Goal: Task Accomplishment & Management: Manage account settings

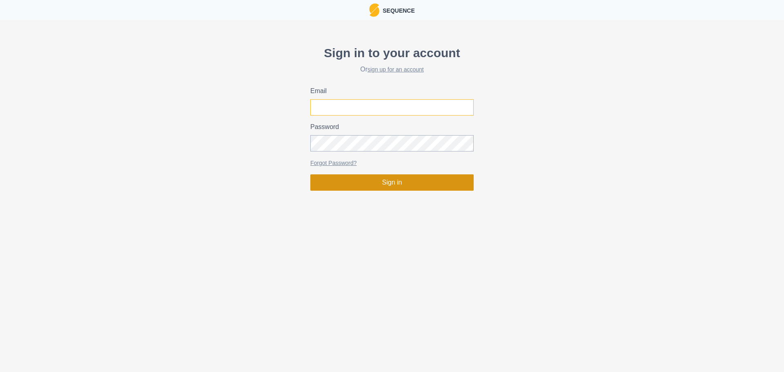
type input "[PERSON_NAME][EMAIL_ADDRESS][PERSON_NAME][DOMAIN_NAME]"
click at [395, 188] on button "Sign in" at bounding box center [391, 182] width 163 height 16
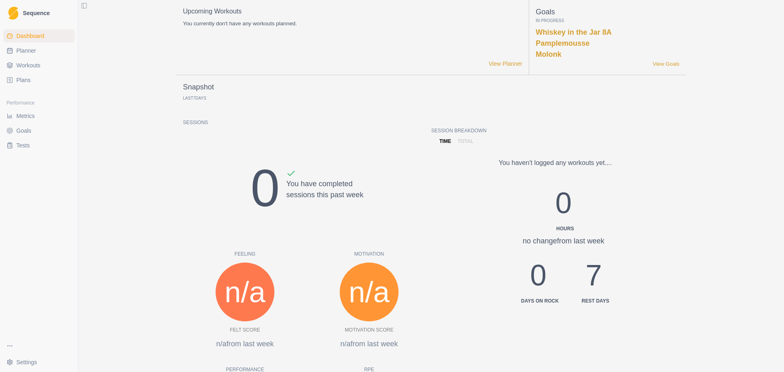
click at [39, 52] on link "Planner" at bounding box center [38, 50] width 71 height 13
select select "month"
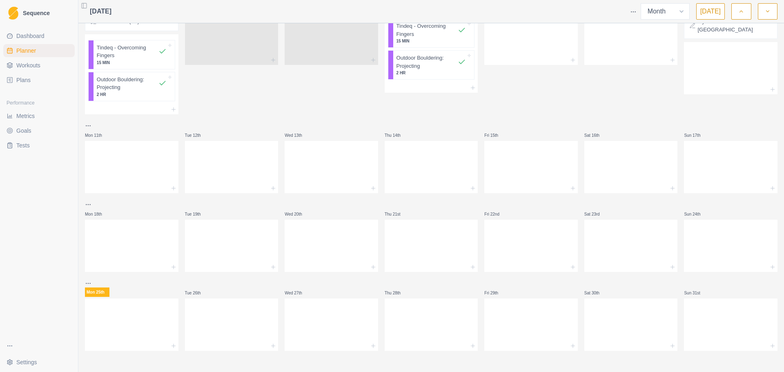
scroll to position [172, 0]
click at [29, 78] on span "Plans" at bounding box center [23, 80] width 14 height 8
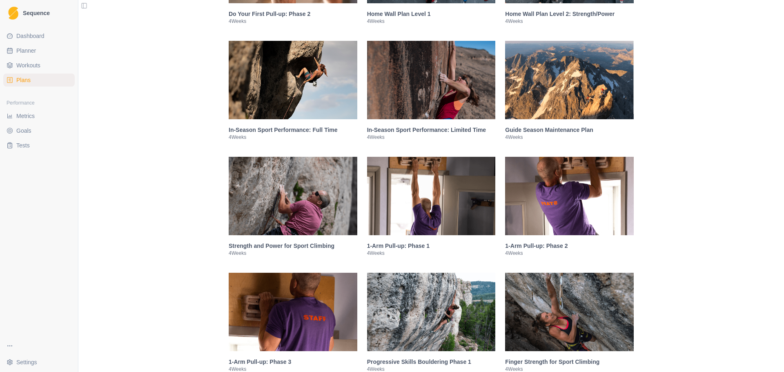
scroll to position [1103, 0]
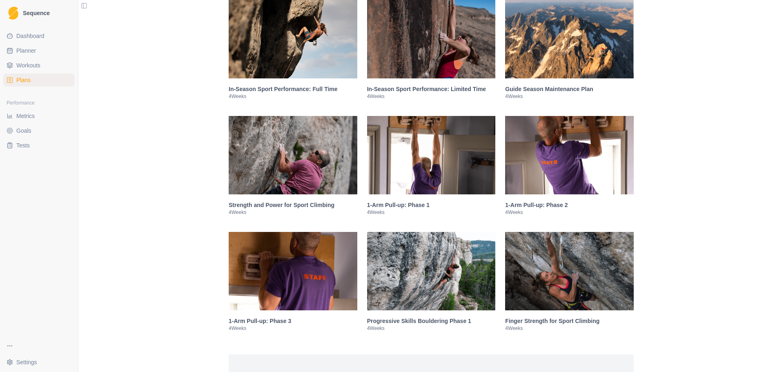
click at [436, 256] on img at bounding box center [431, 271] width 129 height 78
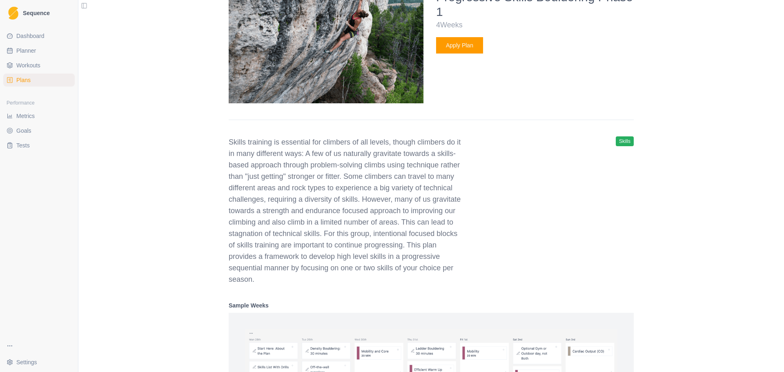
scroll to position [1451, 0]
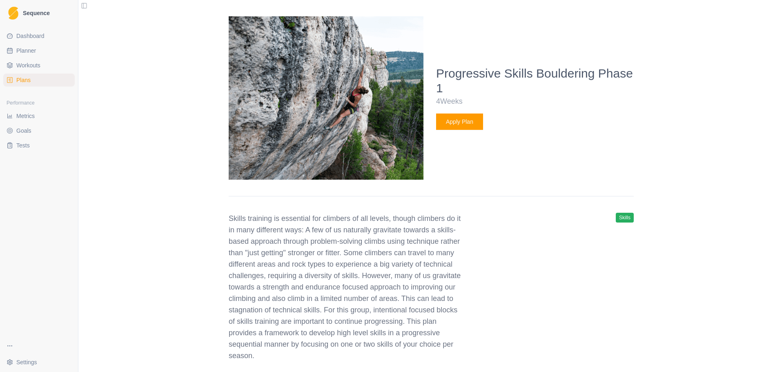
click at [471, 118] on button "Apply Plan" at bounding box center [459, 122] width 47 height 16
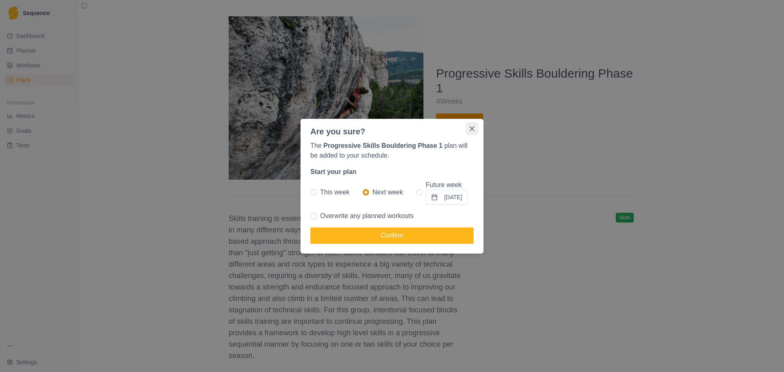
click at [472, 127] on icon "Close" at bounding box center [472, 128] width 5 height 5
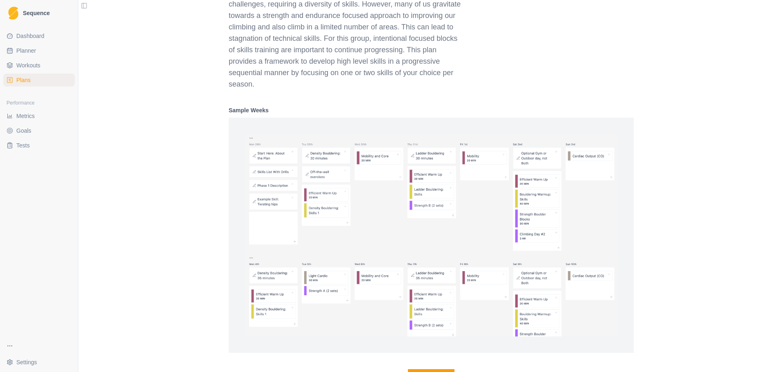
scroll to position [1737, 0]
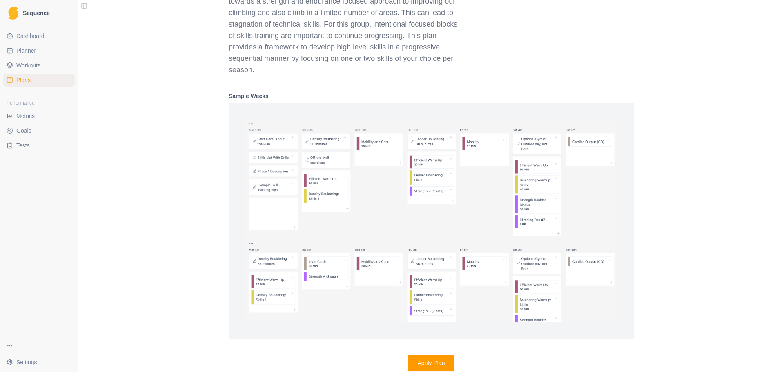
select select "month"
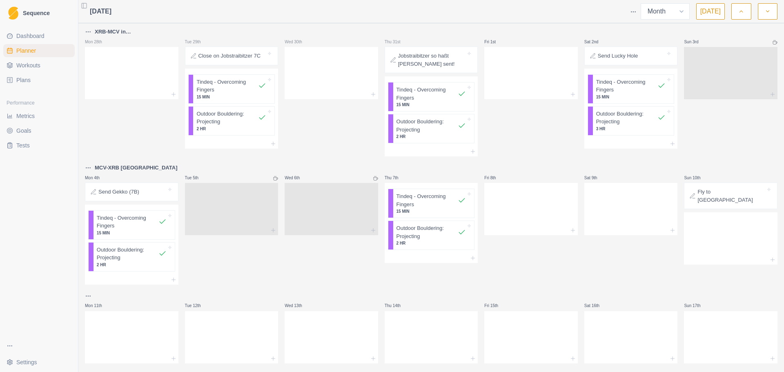
drag, startPoint x: 19, startPoint y: 75, endPoint x: 46, endPoint y: 76, distance: 26.6
click at [19, 76] on link "Plans" at bounding box center [38, 80] width 71 height 13
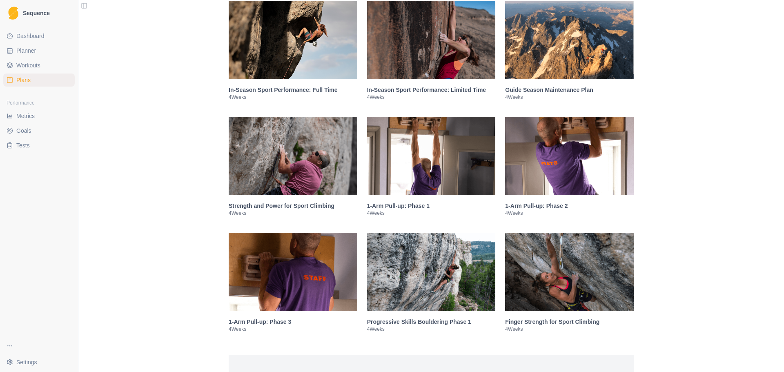
scroll to position [1103, 0]
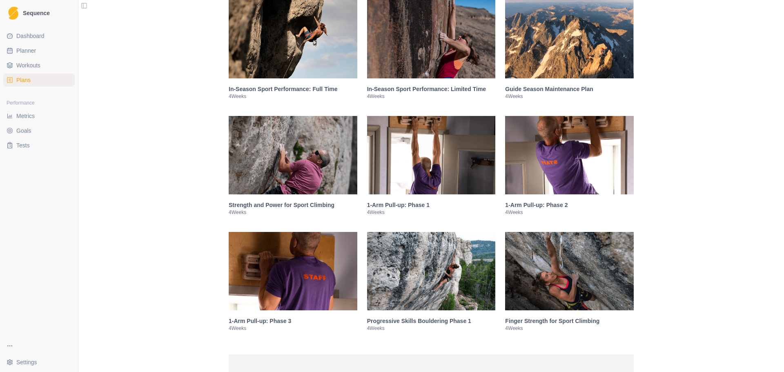
click at [416, 169] on img at bounding box center [431, 155] width 129 height 78
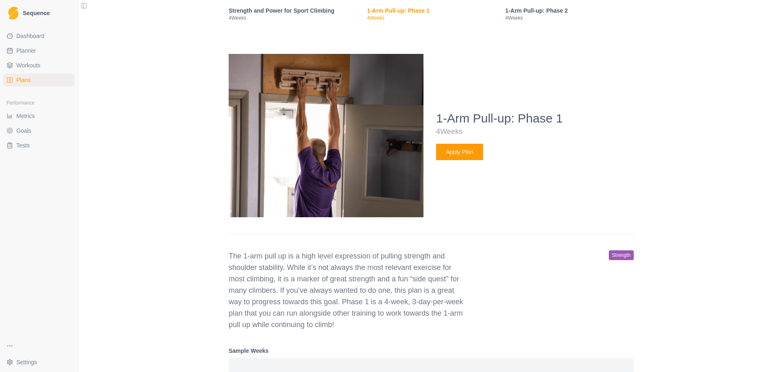
scroll to position [1294, 0]
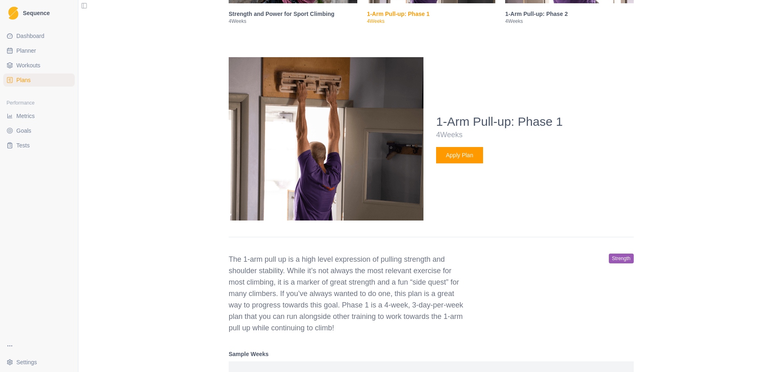
click at [478, 156] on button "Apply Plan" at bounding box center [459, 155] width 47 height 16
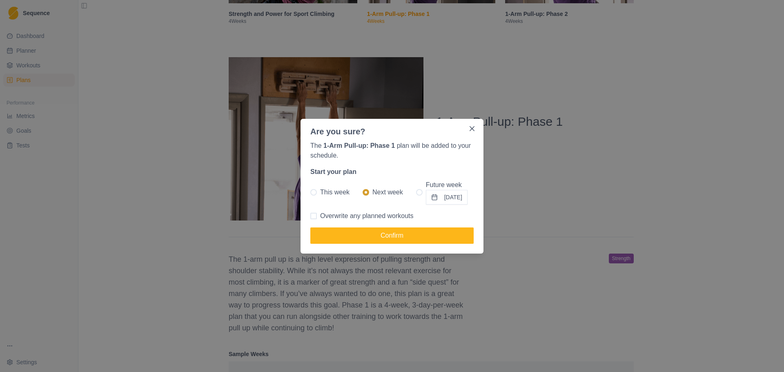
click at [314, 192] on span at bounding box center [313, 192] width 7 height 7
click at [310, 192] on input "This week" at bounding box center [310, 192] width 0 height 0
radio input "true"
click at [385, 239] on button "Confirm" at bounding box center [391, 235] width 163 height 16
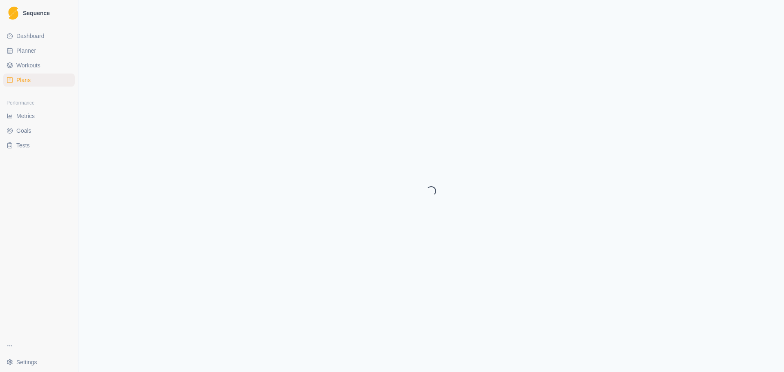
select select "month"
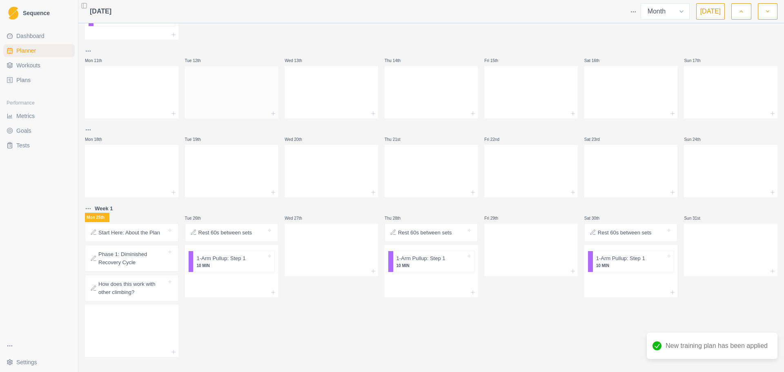
scroll to position [253, 0]
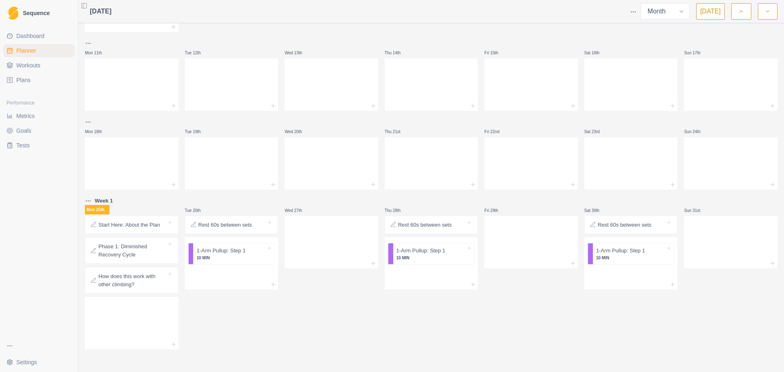
click at [138, 287] on p "How does this work with other climbing?" at bounding box center [132, 280] width 68 height 16
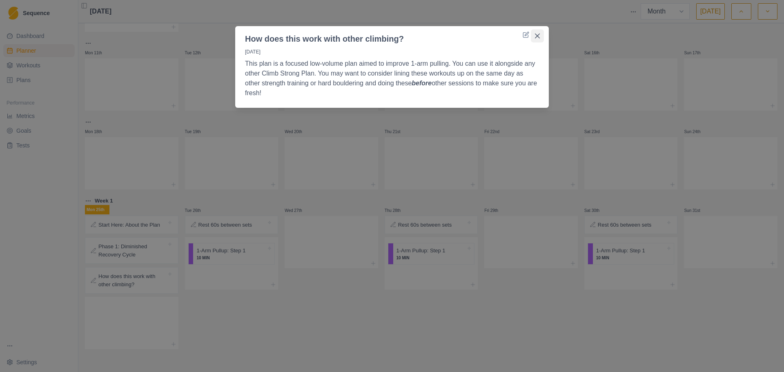
click at [536, 36] on icon "Close" at bounding box center [537, 35] width 5 height 5
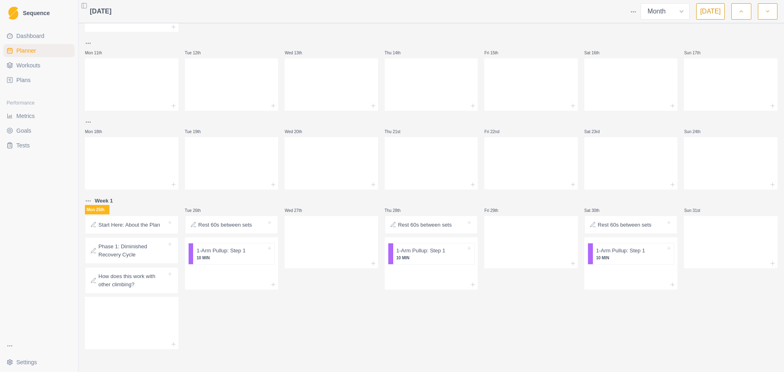
click at [25, 81] on span "Plans" at bounding box center [23, 80] width 14 height 8
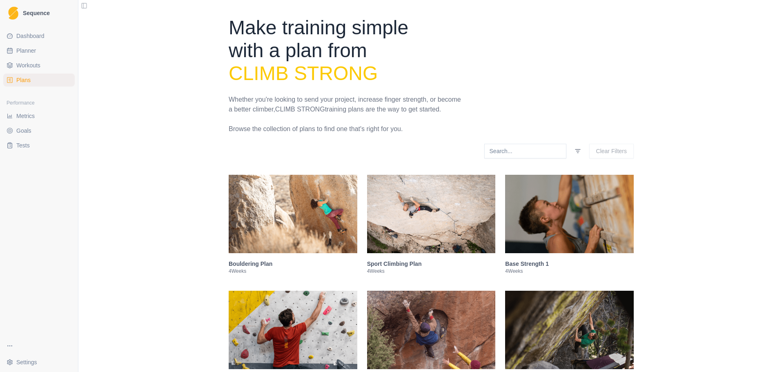
click at [283, 213] on img at bounding box center [293, 214] width 129 height 78
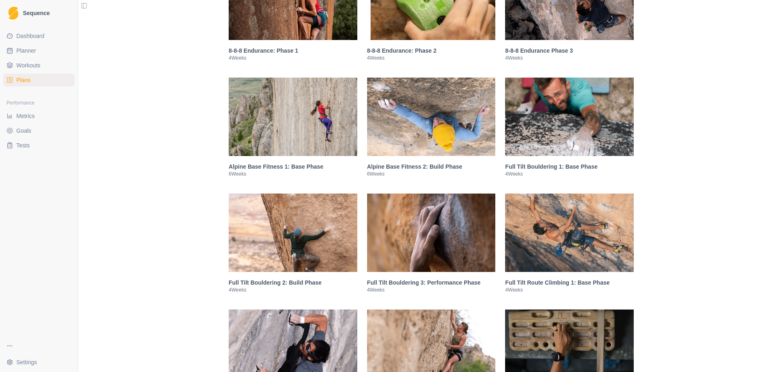
scroll to position [1393, 0]
click at [544, 116] on img at bounding box center [569, 116] width 129 height 78
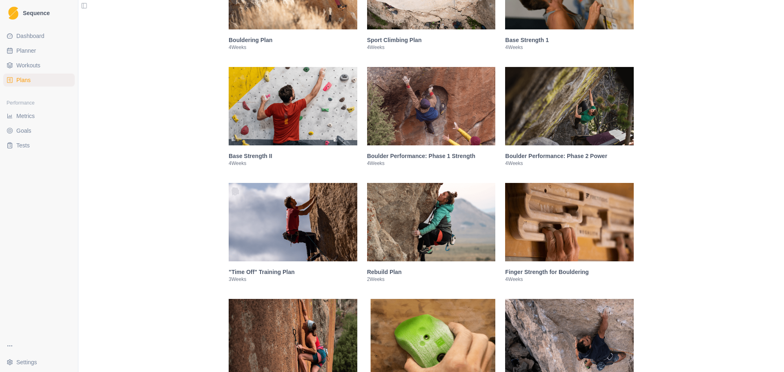
scroll to position [0, 0]
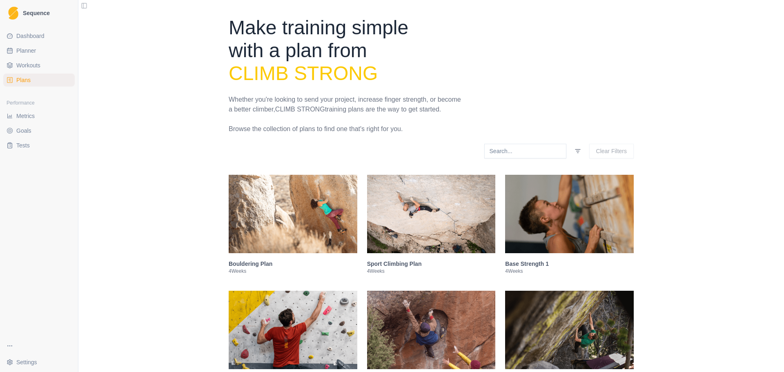
click at [273, 206] on img at bounding box center [293, 214] width 129 height 78
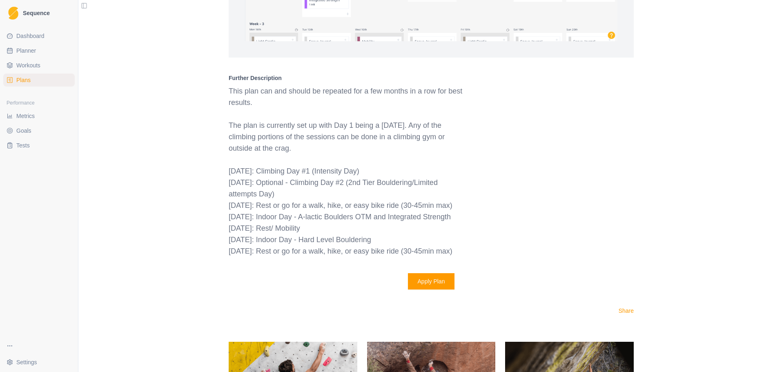
scroll to position [740, 0]
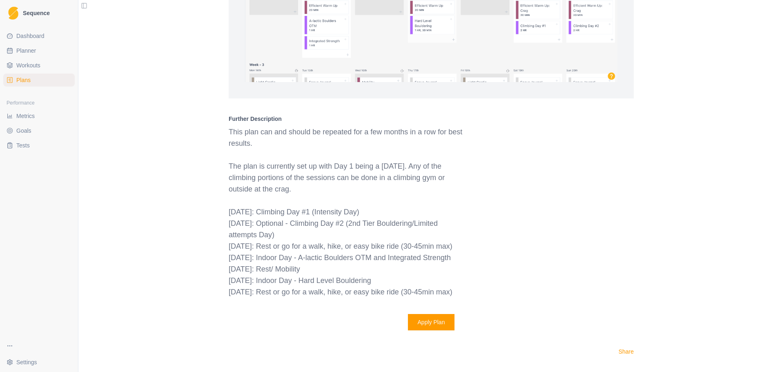
click at [421, 323] on button "Apply Plan" at bounding box center [431, 322] width 47 height 16
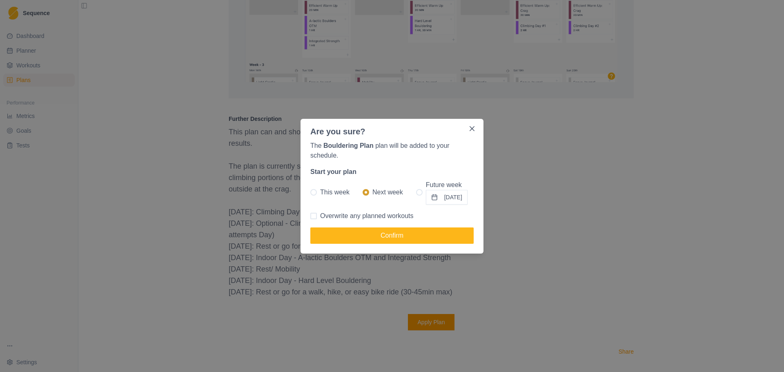
click at [320, 186] on label "This week" at bounding box center [329, 192] width 39 height 25
click at [310, 192] on input "This week" at bounding box center [310, 192] width 0 height 0
radio input "true"
click at [361, 237] on button "Confirm" at bounding box center [391, 235] width 163 height 16
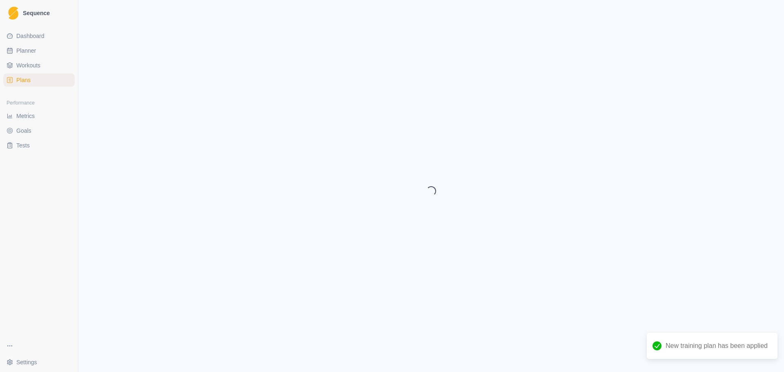
select select "month"
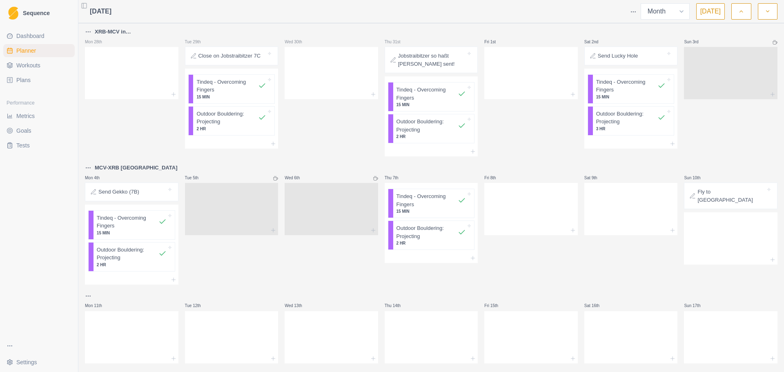
scroll to position [277, 0]
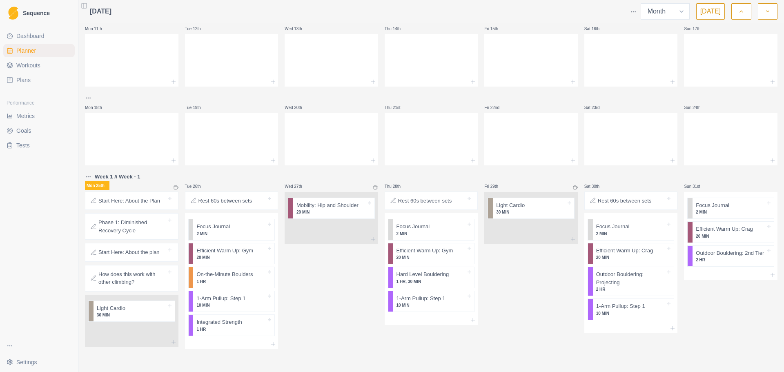
click at [134, 225] on p "Phase 1: Diminished Recovery Cycle" at bounding box center [132, 226] width 68 height 16
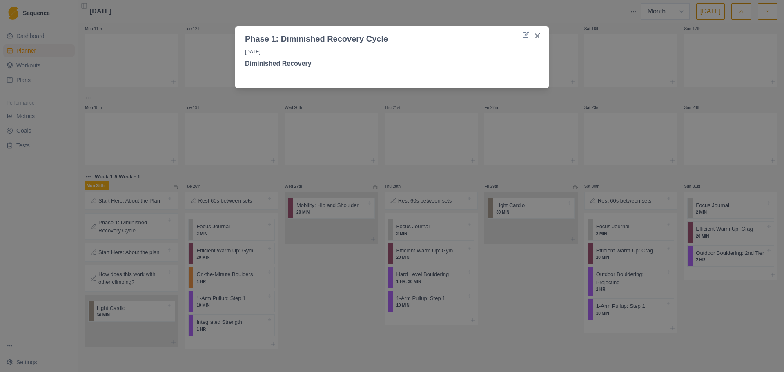
click at [132, 255] on div "Phase 1: Diminished Recovery Cycle [DATE] Diminished Recovery" at bounding box center [392, 186] width 784 height 372
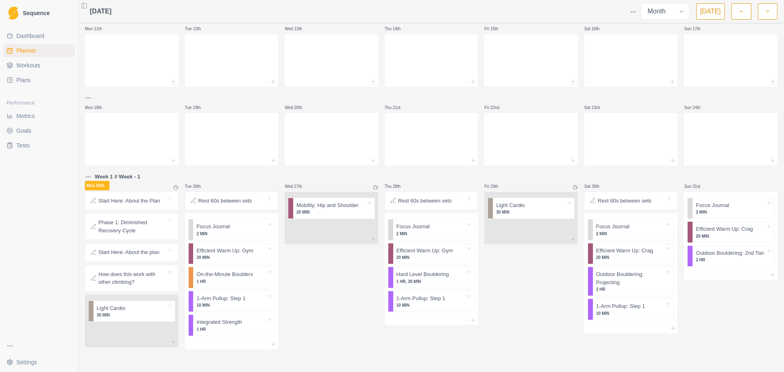
click at [132, 253] on p "Start Here: About the plan" at bounding box center [128, 252] width 61 height 8
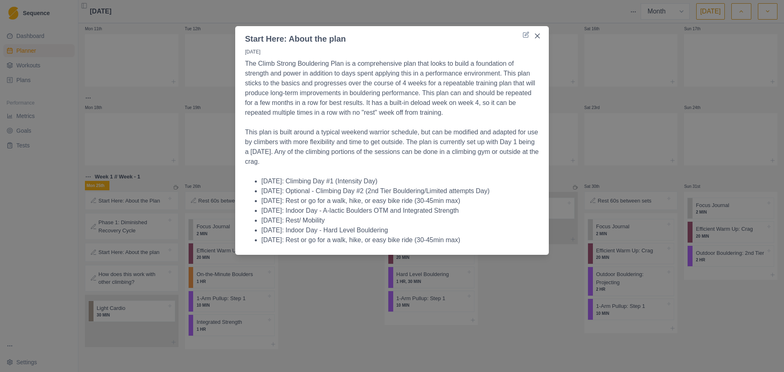
click at [143, 203] on div "Start Here: About the plan [DATE] The Climb Strong Bouldering Plan is a compreh…" at bounding box center [392, 186] width 784 height 372
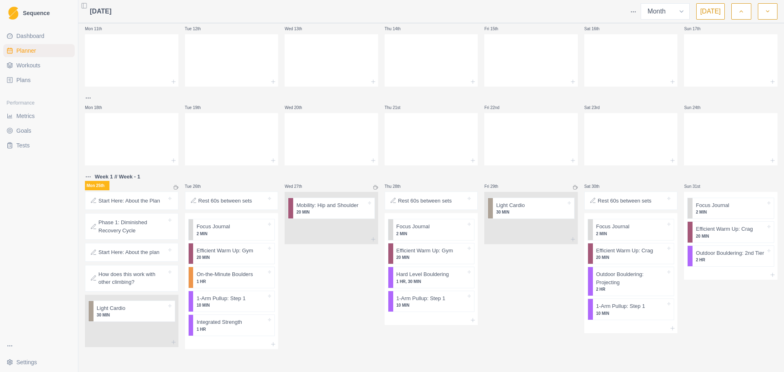
click at [143, 201] on p "Start Here: About the Plan" at bounding box center [129, 201] width 62 height 8
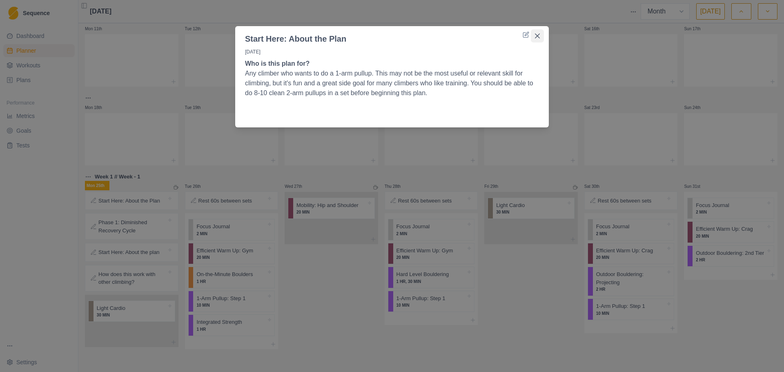
click at [535, 38] on icon "Close" at bounding box center [537, 35] width 5 height 5
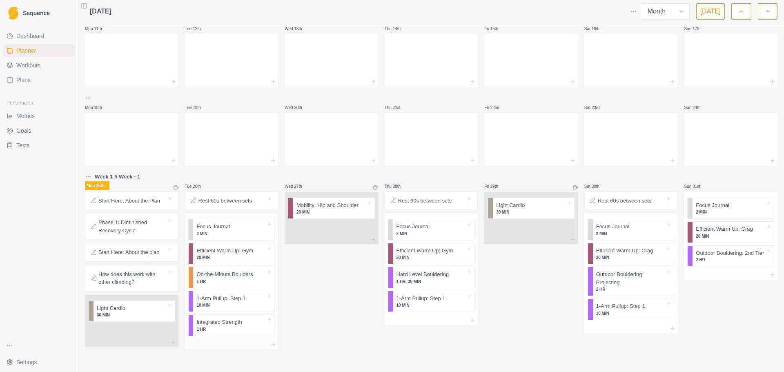
click at [241, 303] on p "10 MIN" at bounding box center [231, 305] width 70 height 6
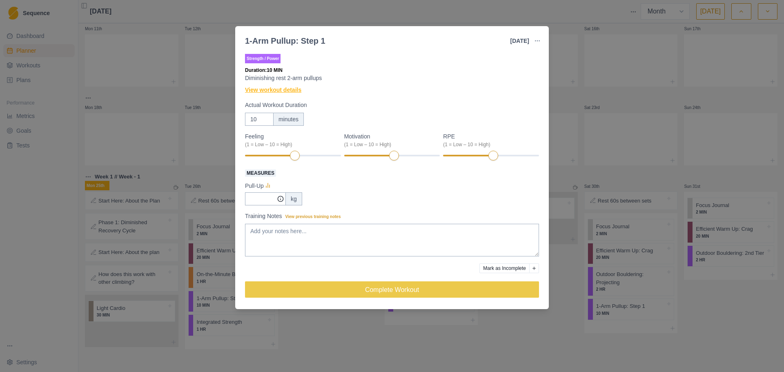
click at [292, 91] on link "View workout details" at bounding box center [273, 90] width 56 height 9
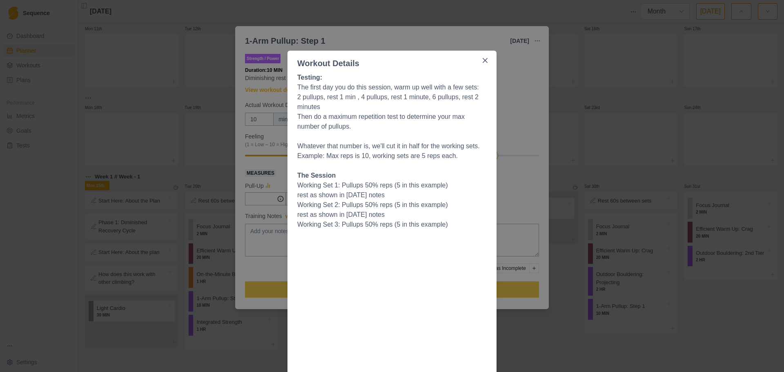
scroll to position [19, 0]
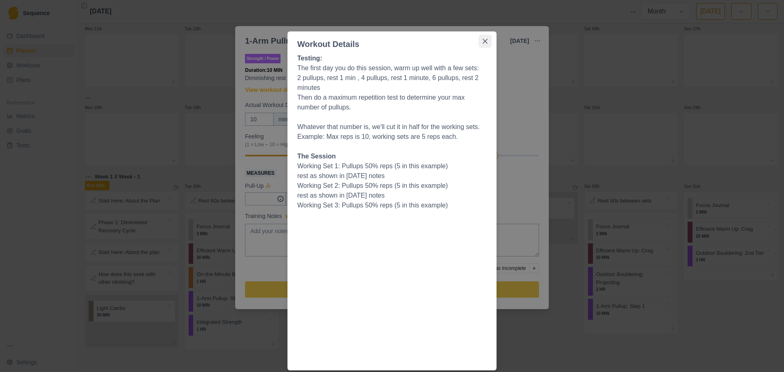
drag, startPoint x: 482, startPoint y: 40, endPoint x: 477, endPoint y: 40, distance: 4.5
click at [483, 39] on icon "Close" at bounding box center [485, 41] width 5 height 5
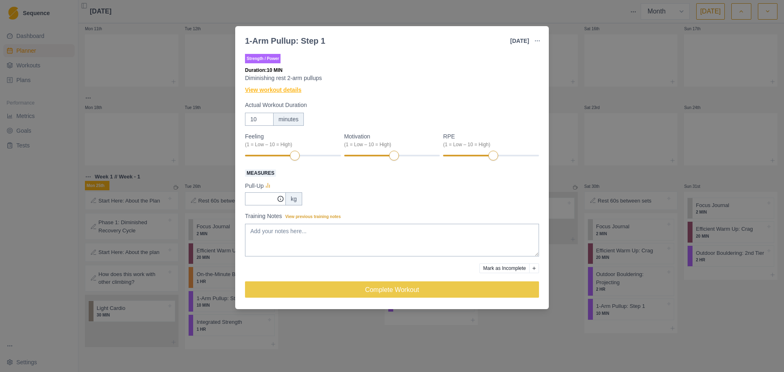
click at [281, 89] on link "View workout details" at bounding box center [273, 90] width 56 height 9
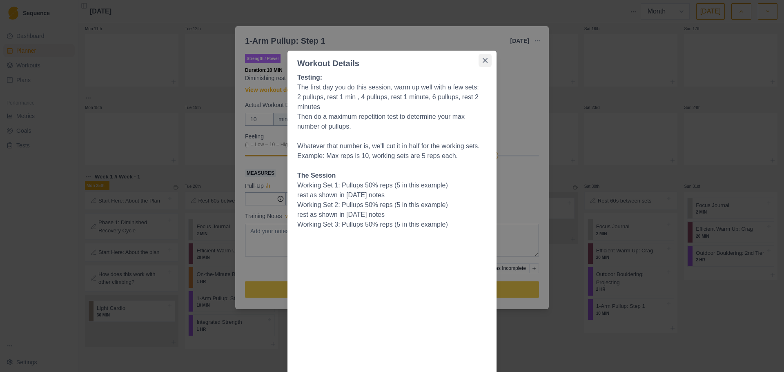
click at [483, 60] on icon "Close" at bounding box center [485, 60] width 5 height 5
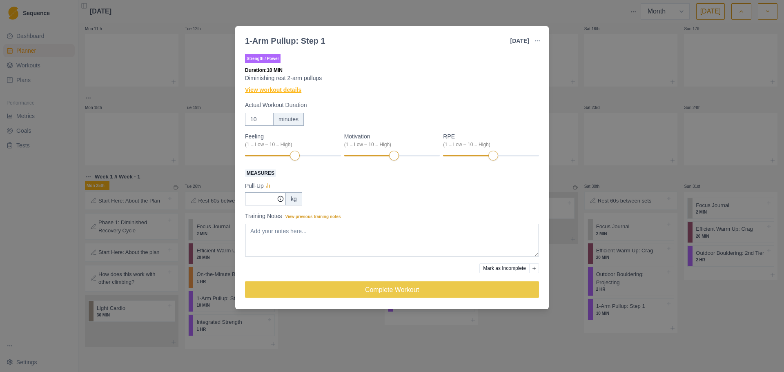
click at [287, 94] on link "View workout details" at bounding box center [273, 90] width 56 height 9
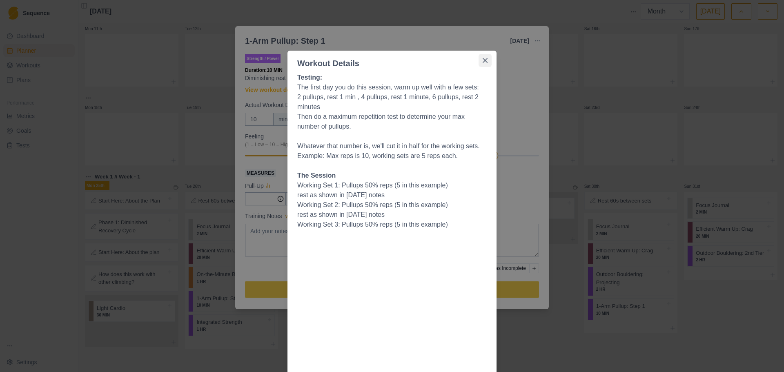
click at [483, 60] on icon "Close" at bounding box center [485, 60] width 5 height 5
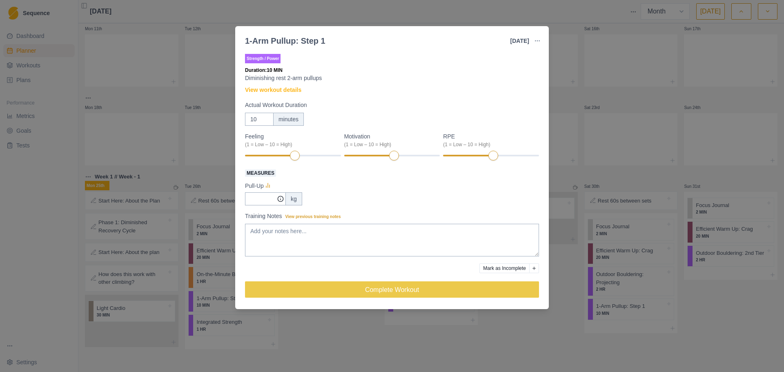
click at [295, 344] on div "1-Arm Pullup: Step 1 [DATE] Link To Goal View Workout Metrics Edit Original Wor…" at bounding box center [392, 186] width 784 height 372
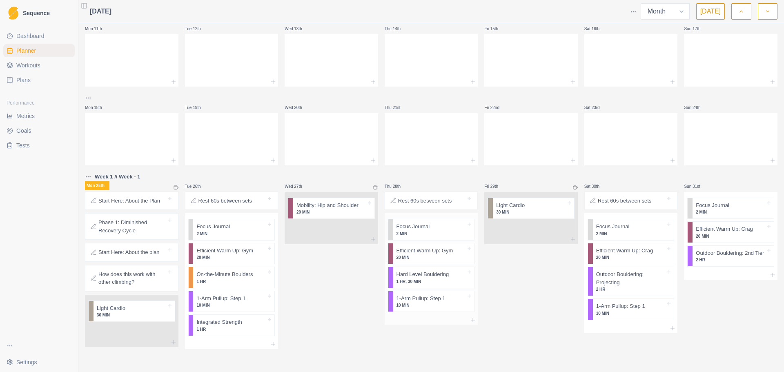
click at [439, 304] on p "10 MIN" at bounding box center [432, 305] width 70 height 6
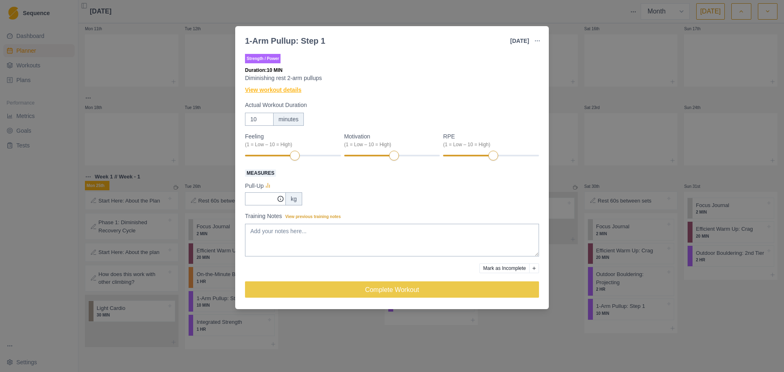
click at [278, 89] on link "View workout details" at bounding box center [273, 90] width 56 height 9
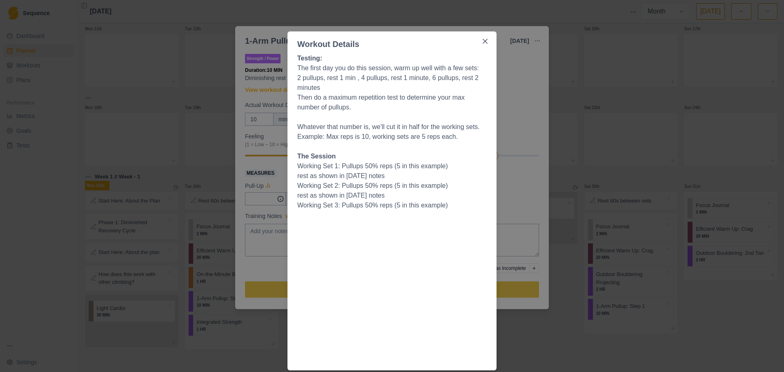
scroll to position [0, 0]
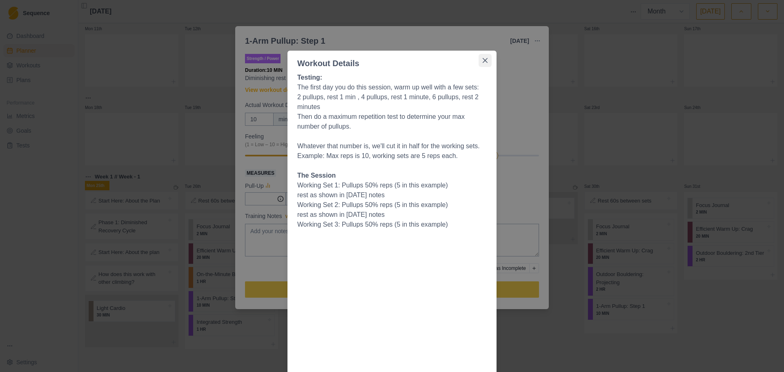
click at [483, 62] on icon "Close" at bounding box center [485, 60] width 5 height 5
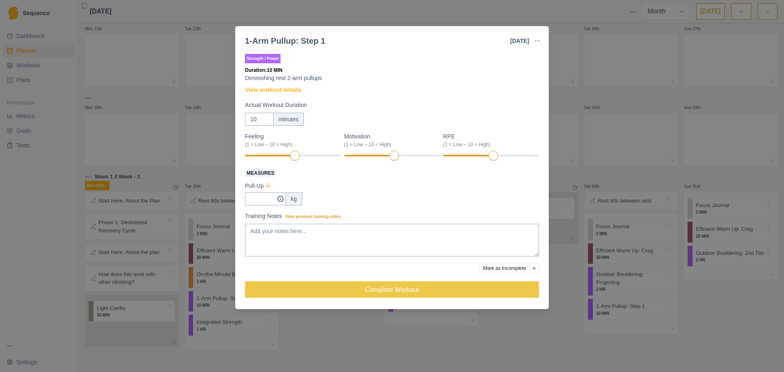
click at [612, 176] on div "1-Arm Pullup: Step 1 [DATE] Link To Goal View Workout Metrics Edit Original Wor…" at bounding box center [392, 186] width 784 height 372
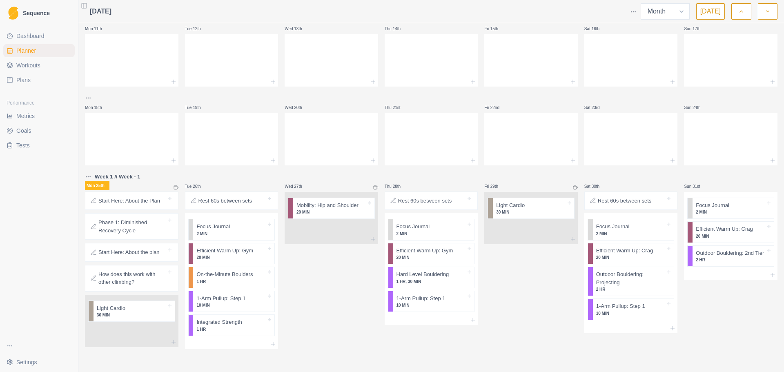
click at [765, 12] on icon "button" at bounding box center [768, 11] width 6 height 8
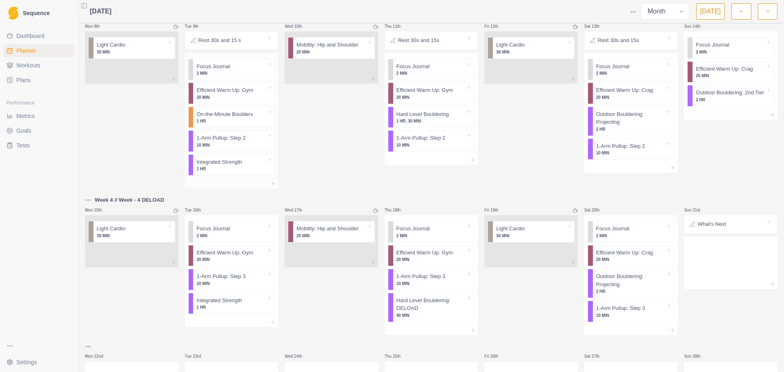
scroll to position [204, 0]
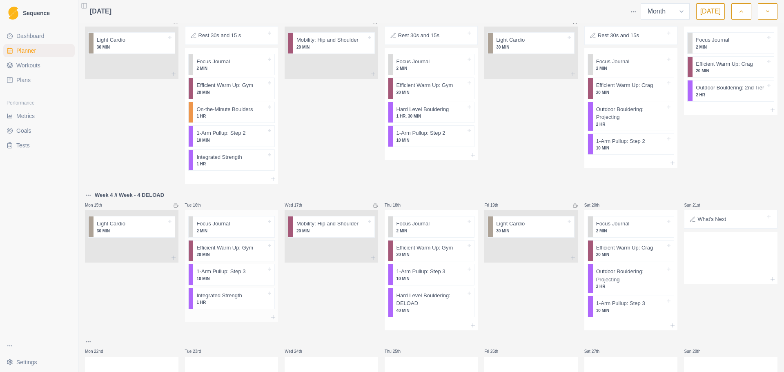
click at [243, 276] on p "10 MIN" at bounding box center [231, 279] width 70 height 6
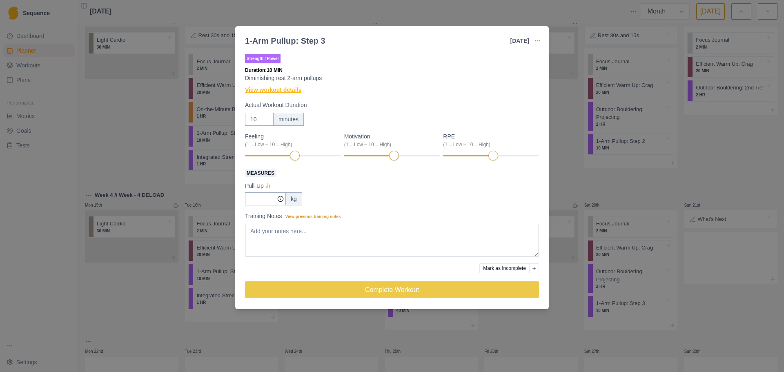
click at [291, 89] on link "View workout details" at bounding box center [273, 90] width 56 height 9
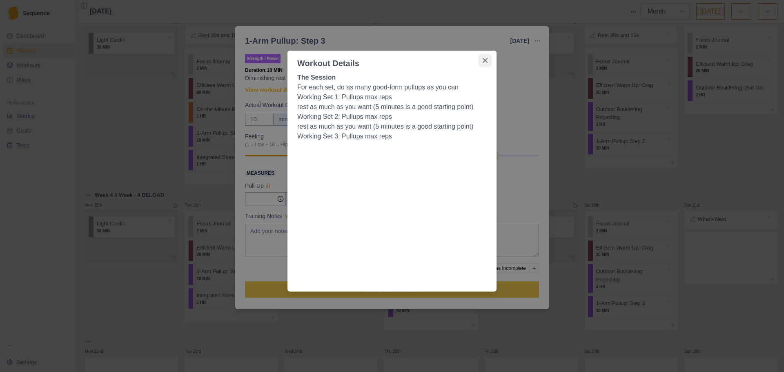
click at [484, 61] on icon "Close" at bounding box center [485, 60] width 5 height 5
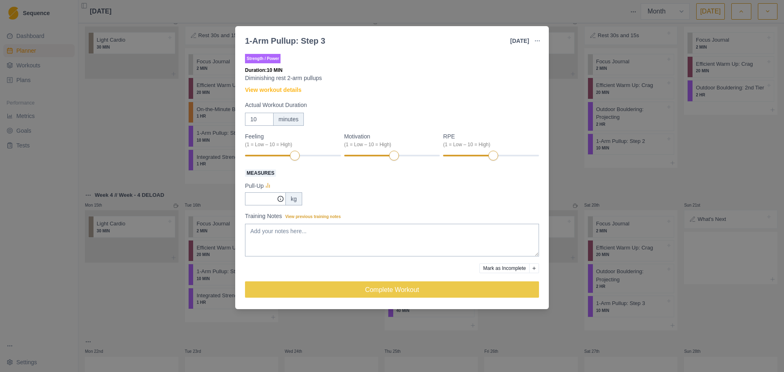
click at [108, 157] on div "1-Arm Pullup: Step 3 [DATE] Link To Goal View Workout Metrics Edit Original Wor…" at bounding box center [392, 186] width 784 height 372
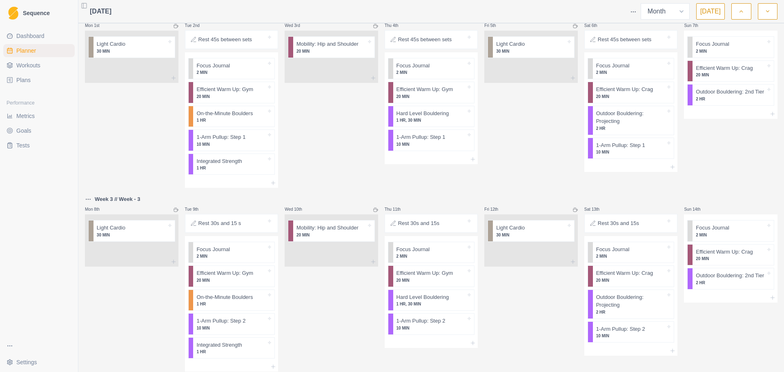
scroll to position [0, 0]
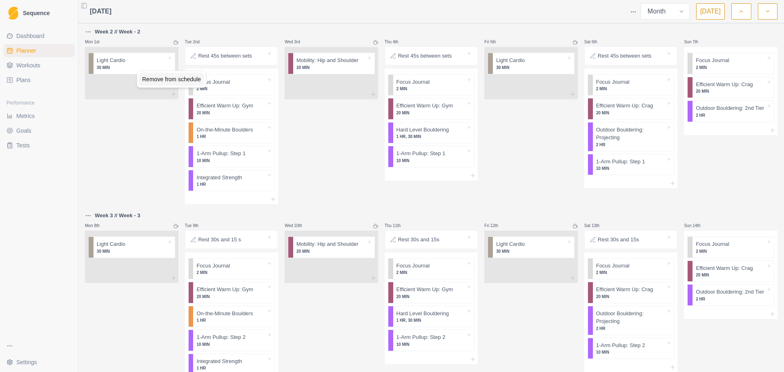
click at [149, 77] on div "Remove from schedule" at bounding box center [171, 79] width 65 height 13
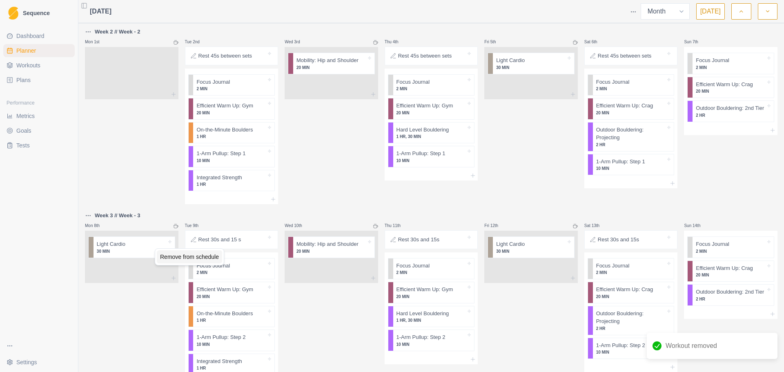
click at [172, 258] on div "Remove from schedule" at bounding box center [189, 256] width 65 height 13
click at [254, 100] on div "Remove from schedule" at bounding box center [270, 99] width 65 height 13
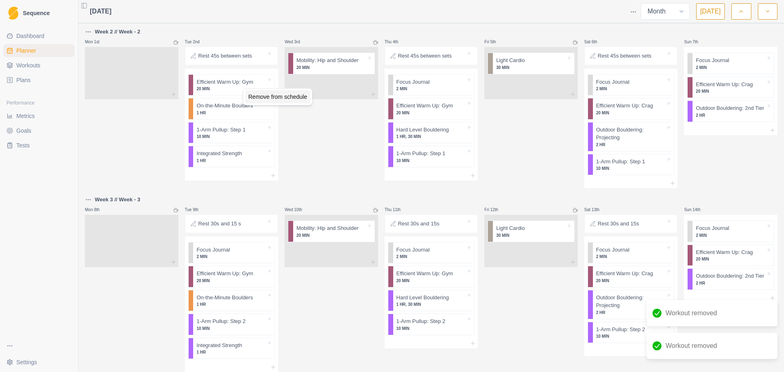
click at [272, 100] on div "Remove from schedule" at bounding box center [277, 96] width 65 height 13
click at [268, 98] on div "Remove from schedule" at bounding box center [281, 97] width 65 height 13
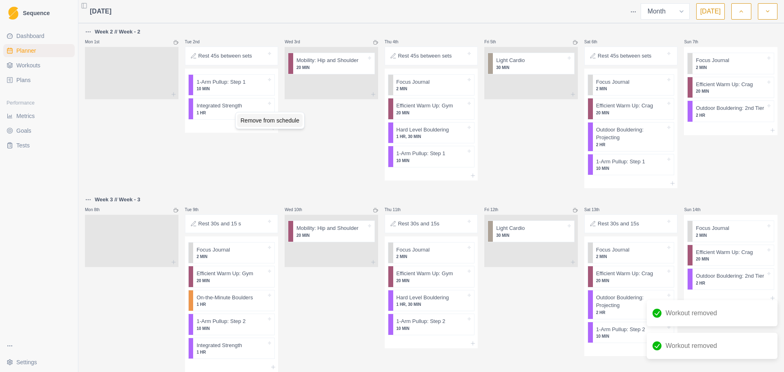
click at [260, 118] on div "Remove from schedule" at bounding box center [269, 120] width 65 height 13
click at [303, 161] on html "Sequence Dashboard Planner Workouts Plans Performance Metrics Goals Tests Setti…" at bounding box center [392, 186] width 784 height 372
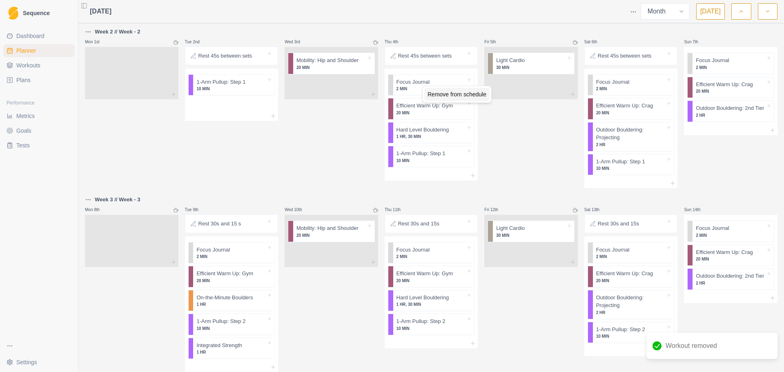
click at [446, 96] on div "Remove from schedule" at bounding box center [456, 94] width 65 height 13
click at [450, 94] on div "Remove from schedule" at bounding box center [471, 96] width 65 height 13
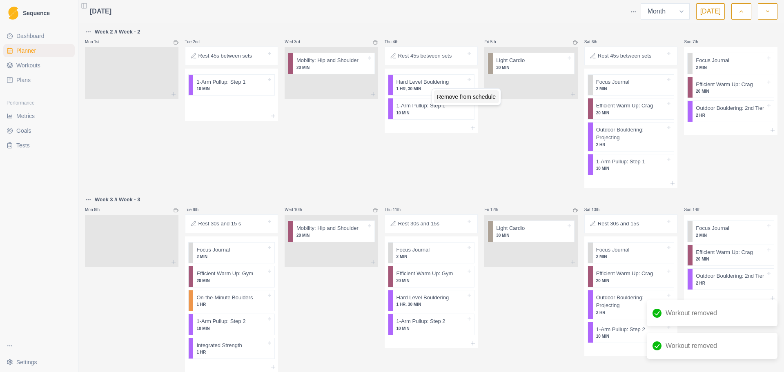
click at [454, 96] on div "Remove from schedule" at bounding box center [466, 96] width 65 height 13
click at [532, 74] on div "Remove from schedule" at bounding box center [549, 73] width 65 height 13
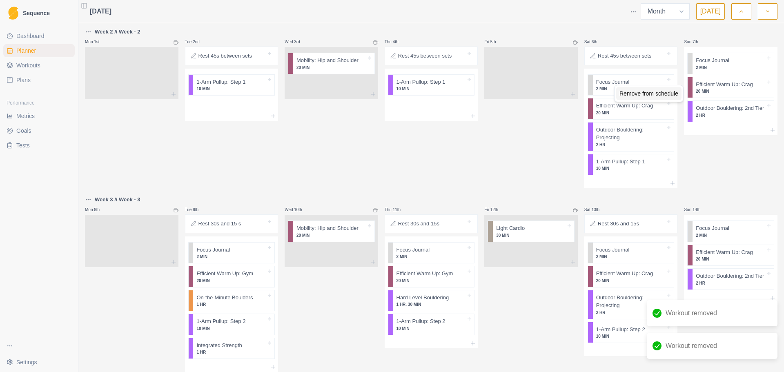
click at [628, 93] on div "Remove from schedule" at bounding box center [648, 93] width 65 height 13
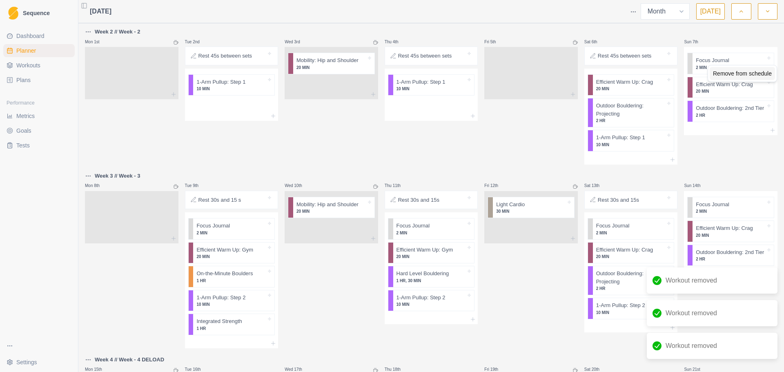
click at [717, 72] on div "Remove from schedule" at bounding box center [742, 73] width 65 height 13
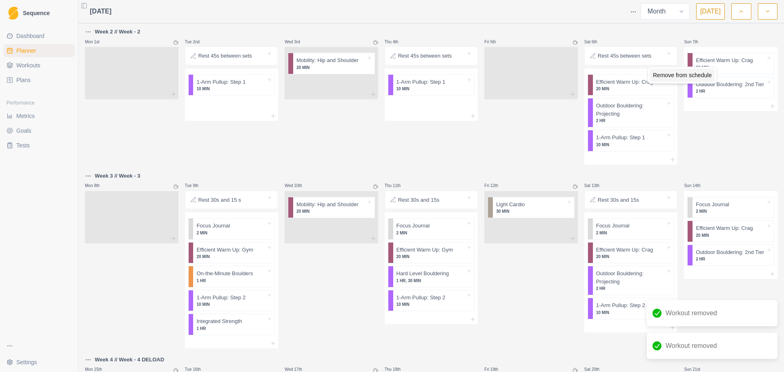
click at [694, 79] on div "Remove from schedule" at bounding box center [682, 75] width 65 height 13
click at [694, 78] on div "Remove from schedule" at bounding box center [683, 77] width 65 height 13
click at [660, 90] on div "Remove from schedule" at bounding box center [667, 91] width 65 height 13
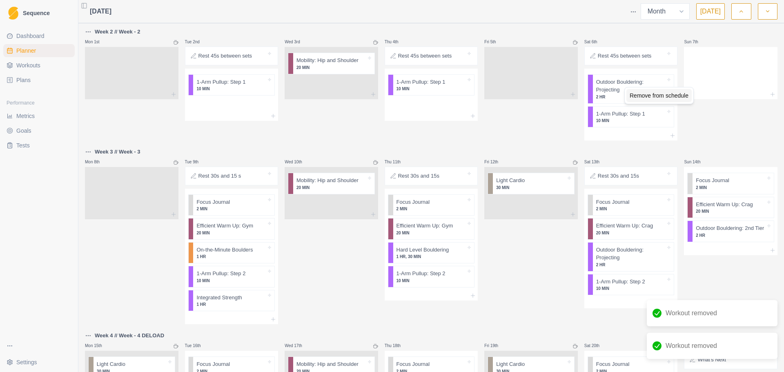
click at [642, 94] on div "Remove from schedule" at bounding box center [658, 95] width 65 height 13
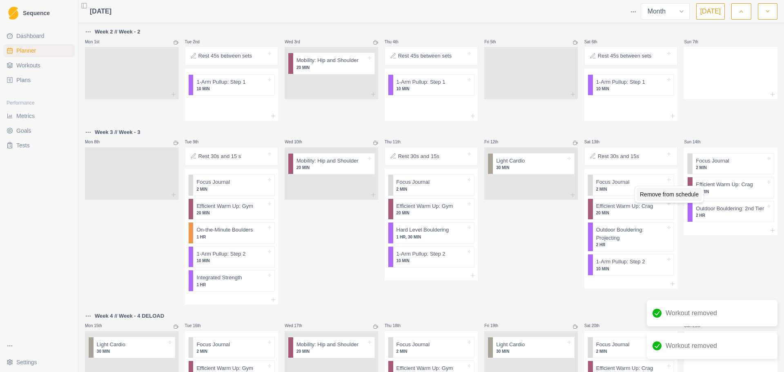
click at [647, 193] on div "Remove from schedule" at bounding box center [669, 194] width 65 height 13
click at [654, 192] on div "Remove from schedule" at bounding box center [672, 194] width 65 height 13
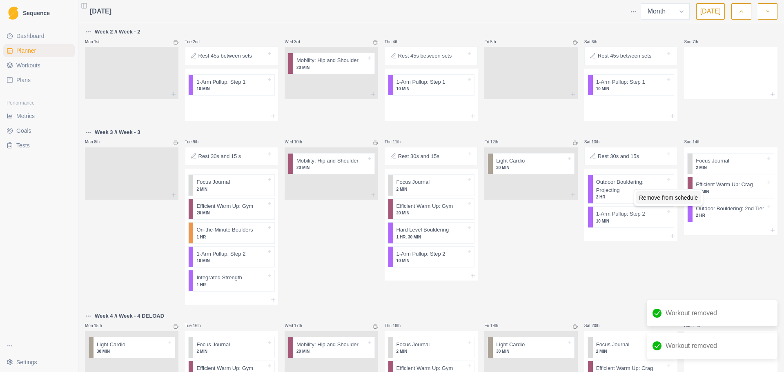
click at [658, 198] on div "Remove from schedule" at bounding box center [668, 197] width 65 height 13
click at [686, 173] on div "Remove from schedule" at bounding box center [685, 174] width 65 height 13
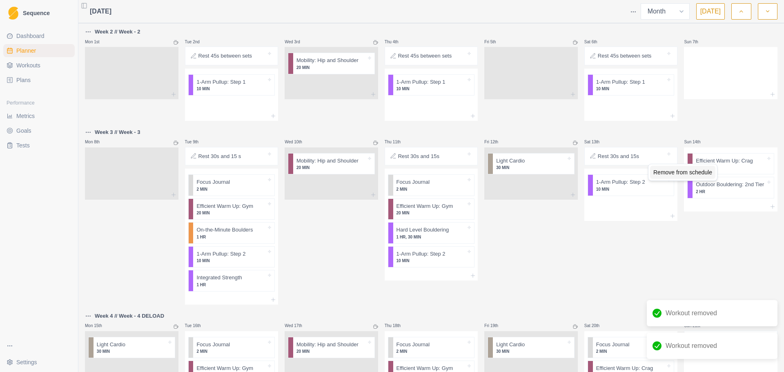
click at [687, 172] on div "Remove from schedule" at bounding box center [682, 172] width 65 height 13
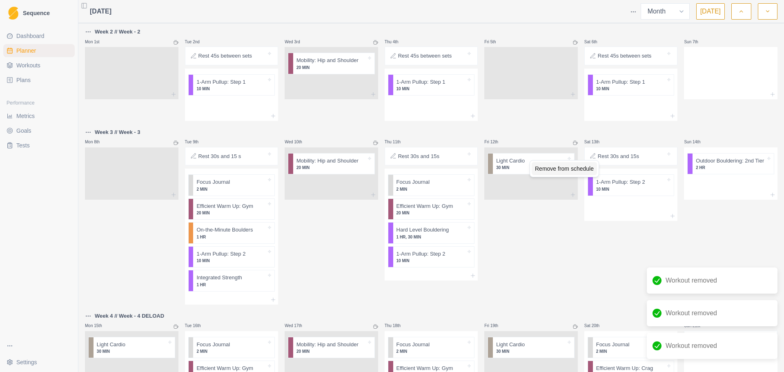
click at [549, 171] on div "Remove from schedule" at bounding box center [564, 168] width 65 height 13
click at [473, 195] on div "Remove from schedule" at bounding box center [480, 194] width 65 height 13
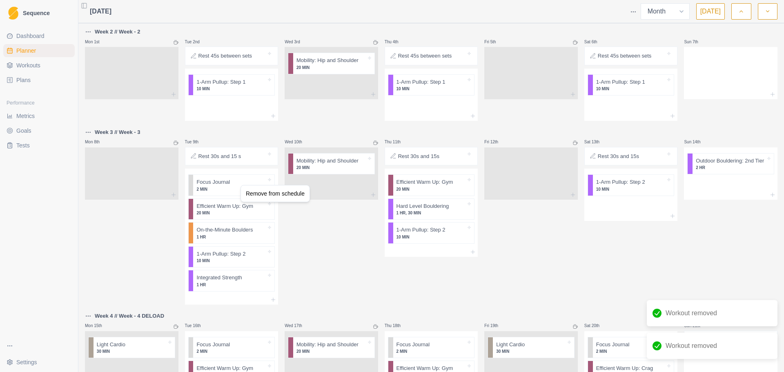
click at [259, 196] on div "Remove from schedule" at bounding box center [275, 193] width 65 height 13
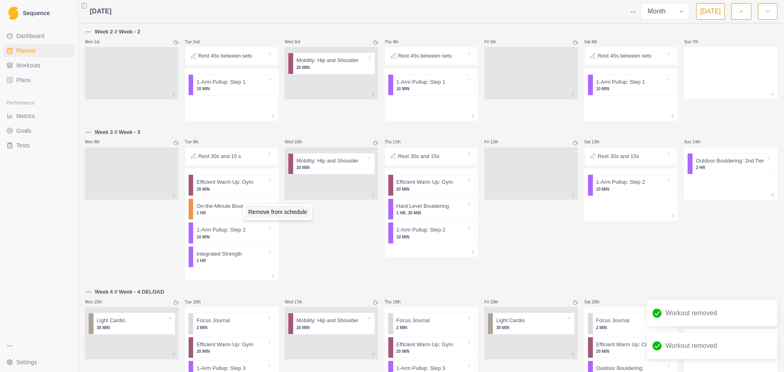
click at [270, 210] on div "Remove from schedule" at bounding box center [277, 211] width 65 height 13
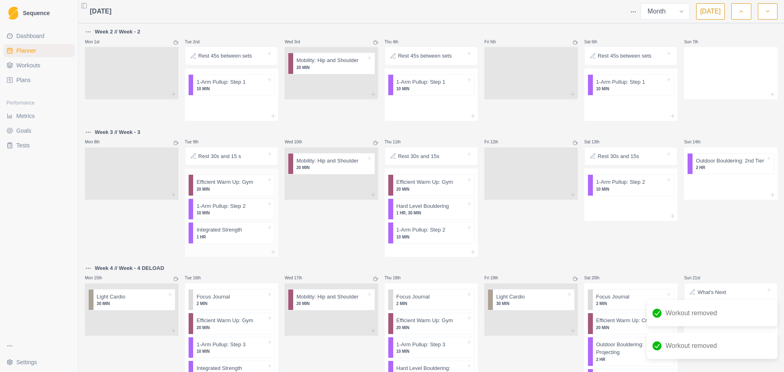
click at [256, 183] on div at bounding box center [259, 182] width 13 height 8
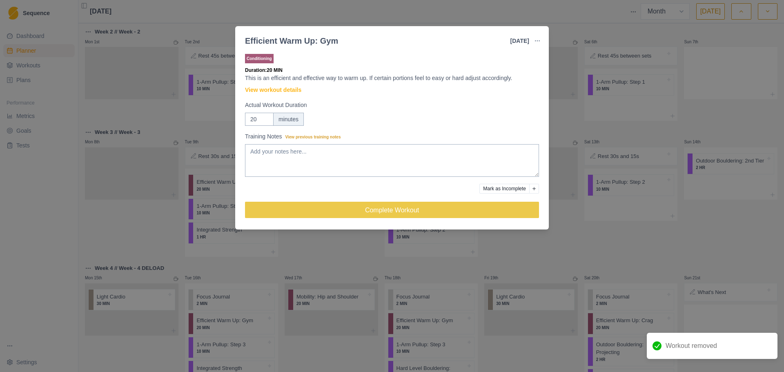
click at [121, 241] on div "Efficient Warm Up: Gym [DATE] Link To Goal View Workout Metrics Edit Original W…" at bounding box center [392, 186] width 784 height 372
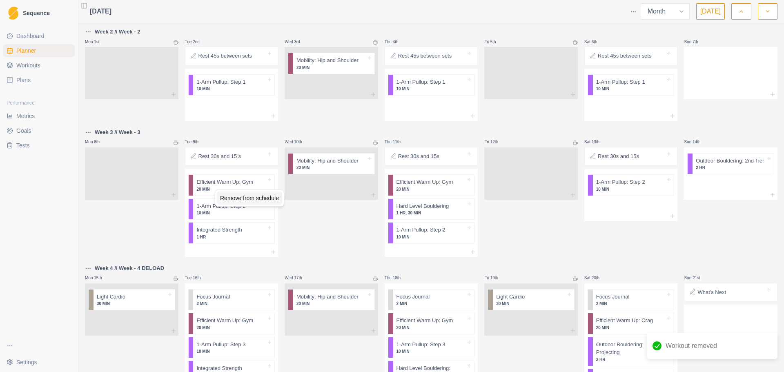
click at [243, 196] on div "Remove from schedule" at bounding box center [249, 198] width 65 height 13
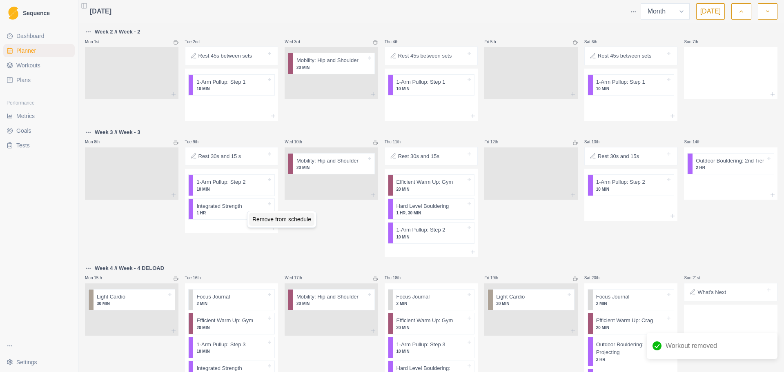
click at [265, 218] on div "Remove from schedule" at bounding box center [281, 219] width 65 height 13
click at [455, 194] on div "Remove from schedule" at bounding box center [473, 197] width 65 height 13
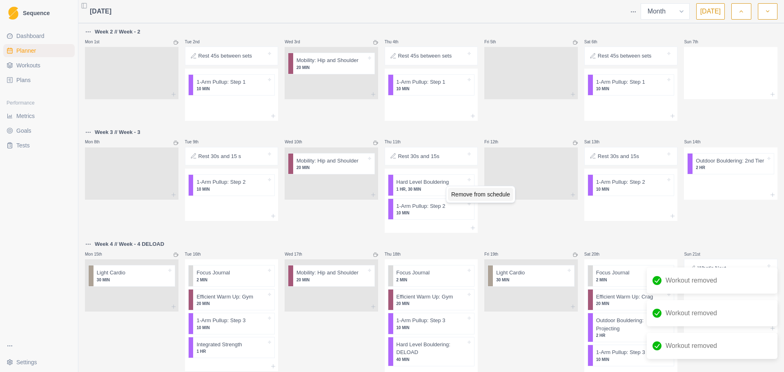
click at [463, 192] on div "Remove from schedule" at bounding box center [480, 194] width 65 height 13
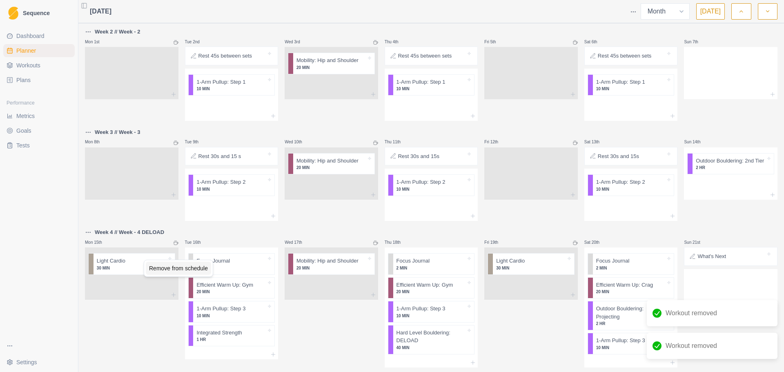
click at [178, 272] on div "Remove from schedule" at bounding box center [178, 268] width 65 height 13
click at [239, 266] on div "Remove from schedule" at bounding box center [255, 270] width 65 height 13
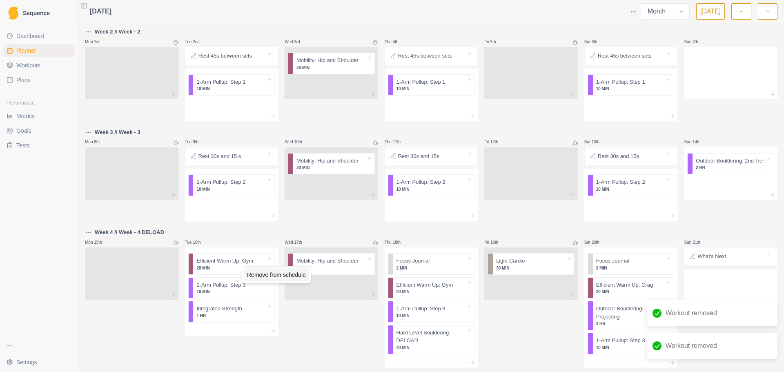
click at [256, 274] on div "Remove from schedule" at bounding box center [276, 274] width 65 height 13
click at [275, 299] on div "Remove from schedule" at bounding box center [290, 299] width 65 height 13
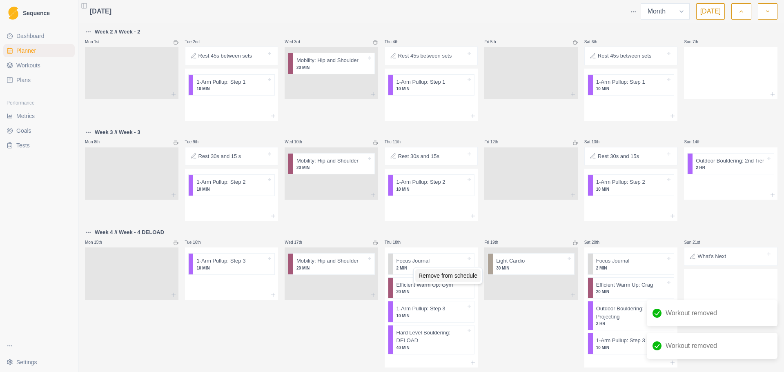
click at [429, 274] on div "Remove from schedule" at bounding box center [447, 275] width 65 height 13
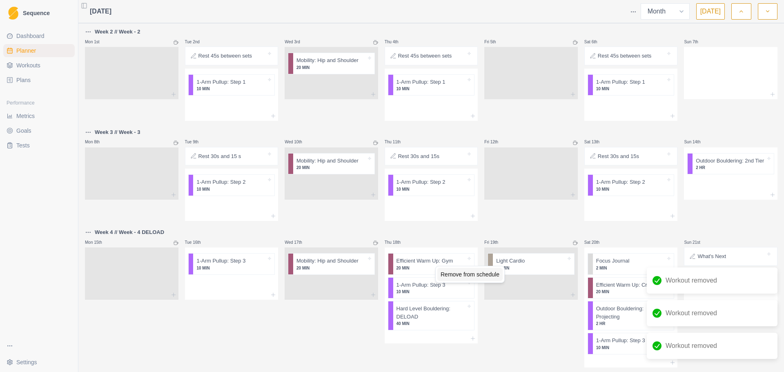
click at [445, 274] on div "Remove from schedule" at bounding box center [469, 274] width 65 height 13
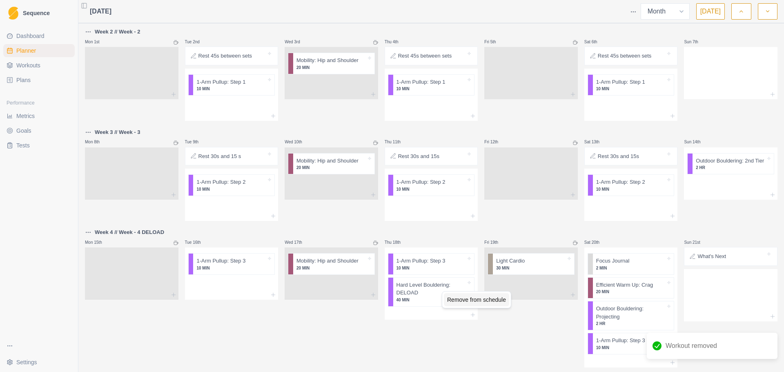
click at [468, 302] on div "Remove from schedule" at bounding box center [476, 299] width 65 height 13
click at [540, 274] on div "Remove from schedule" at bounding box center [553, 273] width 65 height 13
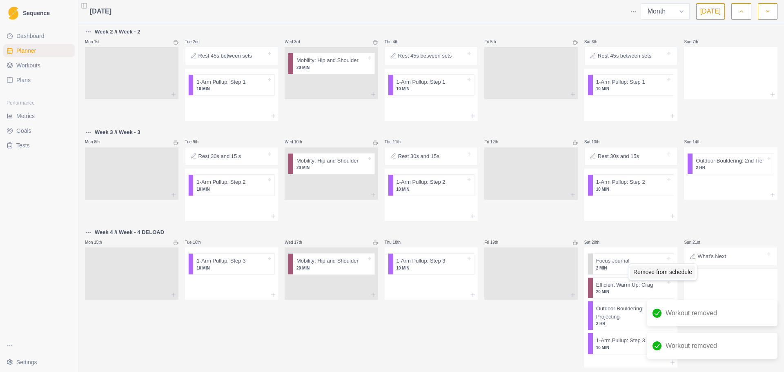
click at [641, 268] on div "Remove from schedule" at bounding box center [662, 271] width 65 height 13
click at [647, 269] on div "Remove from schedule" at bounding box center [674, 271] width 65 height 13
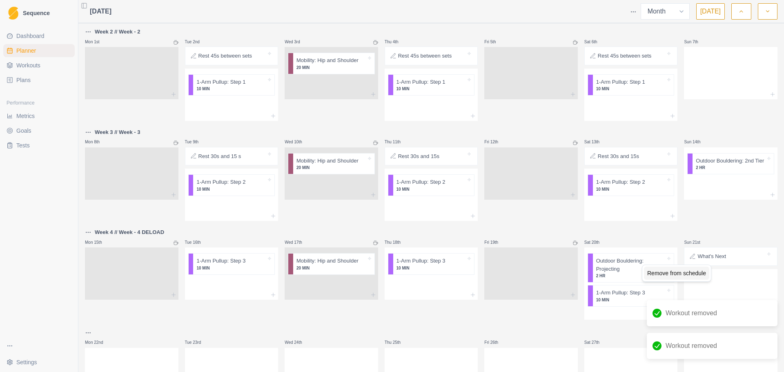
click at [654, 272] on div "Remove from schedule" at bounding box center [676, 273] width 65 height 13
drag, startPoint x: 647, startPoint y: 270, endPoint x: 606, endPoint y: 307, distance: 54.7
click at [602, 311] on div "Sat 20th 1-Arm Pullup: Step 3 10 MIN" at bounding box center [631, 274] width 94 height 94
click at [715, 263] on div "Delete Note" at bounding box center [723, 266] width 48 height 13
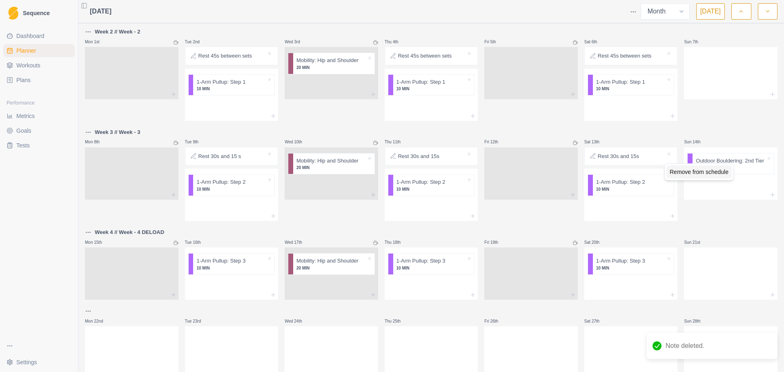
click at [723, 173] on div "Remove from schedule" at bounding box center [699, 171] width 65 height 13
click at [349, 71] on div "Remove from schedule" at bounding box center [376, 69] width 65 height 13
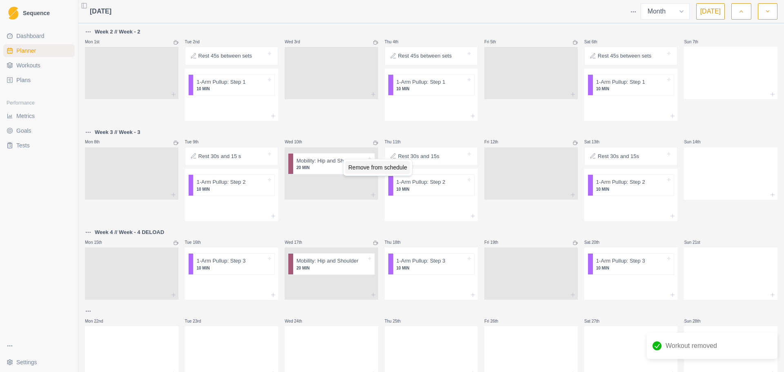
click at [354, 168] on div "Remove from schedule" at bounding box center [377, 167] width 65 height 13
click at [375, 265] on div "Remove from schedule" at bounding box center [378, 264] width 65 height 13
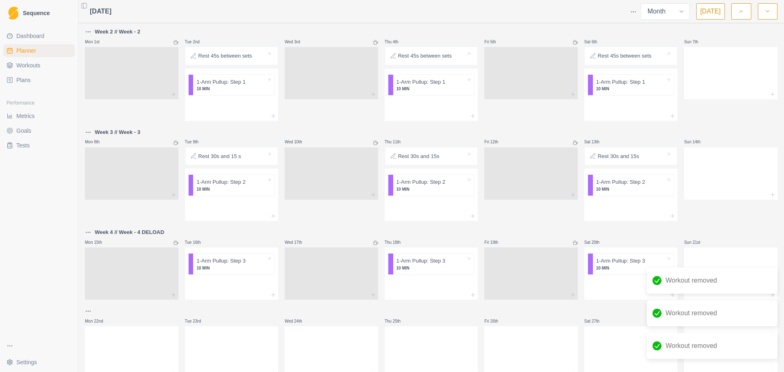
click at [743, 10] on icon "button" at bounding box center [741, 11] width 6 height 8
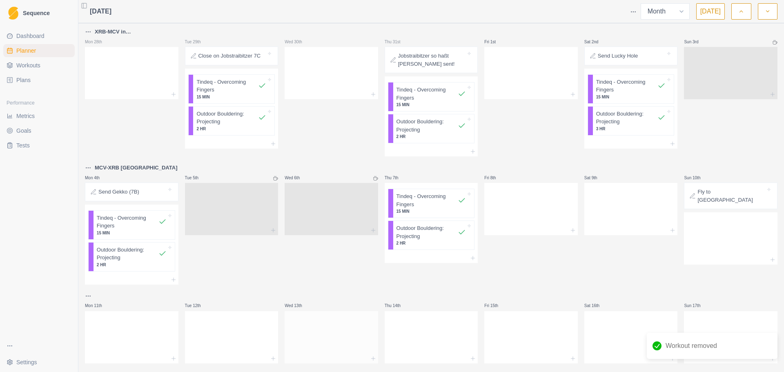
scroll to position [277, 0]
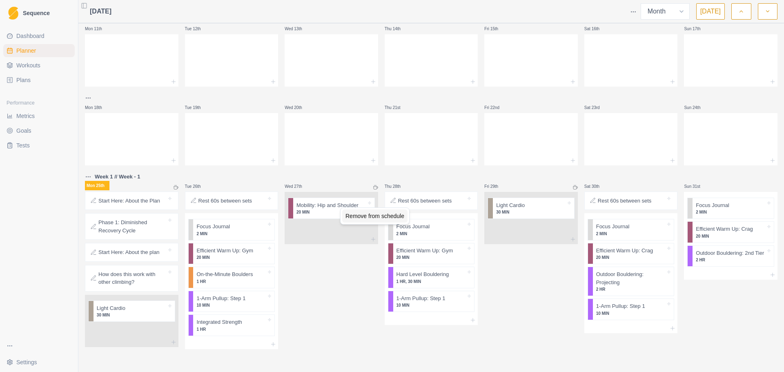
click at [387, 216] on div "Remove from schedule" at bounding box center [374, 216] width 65 height 13
click at [136, 253] on p "Start Here: About the plan" at bounding box center [128, 252] width 61 height 8
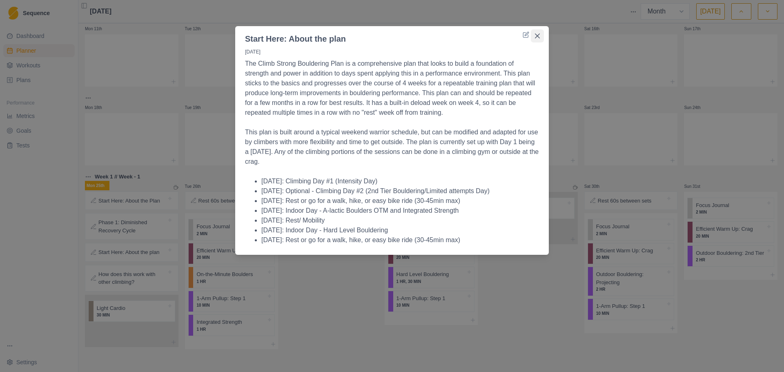
click at [537, 38] on button "Close" at bounding box center [537, 35] width 13 height 13
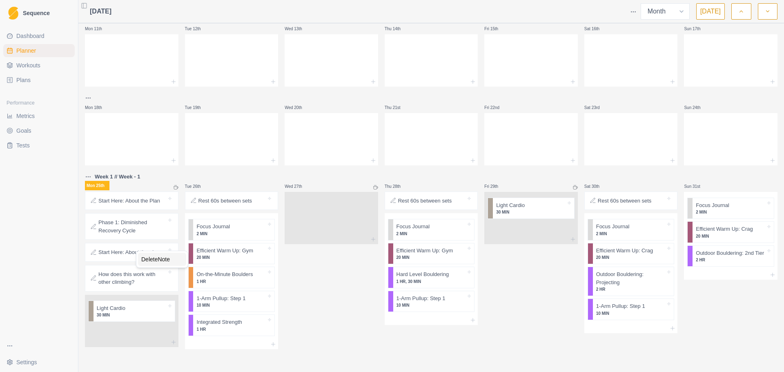
click at [156, 259] on div "Delete Note" at bounding box center [162, 259] width 48 height 13
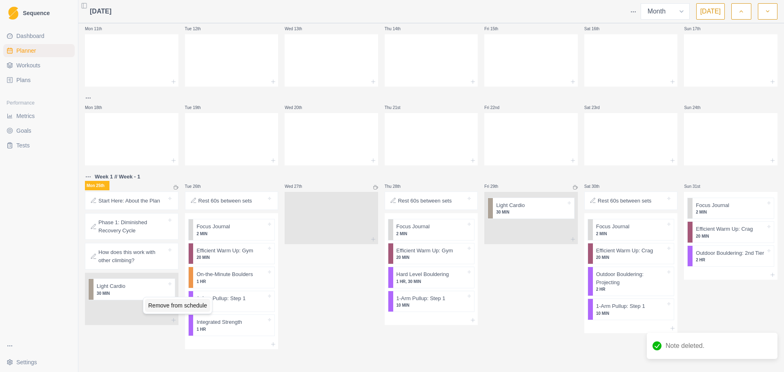
click at [161, 300] on div "Remove from schedule" at bounding box center [177, 305] width 65 height 13
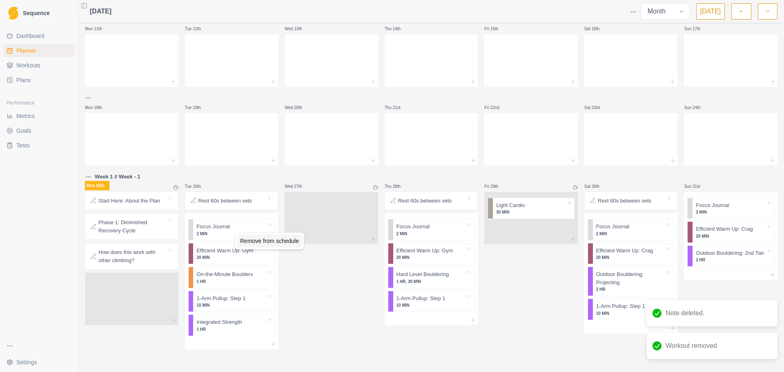
click at [250, 241] on div "Remove from schedule" at bounding box center [269, 240] width 65 height 13
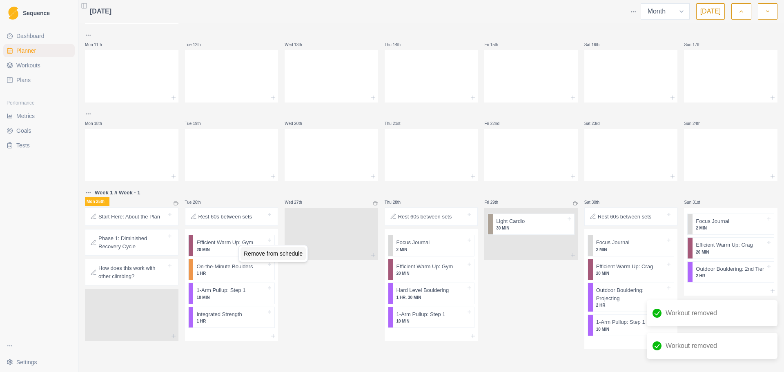
click at [251, 251] on div "Remove from schedule" at bounding box center [273, 253] width 65 height 13
click at [253, 252] on div "Remove from schedule" at bounding box center [278, 255] width 65 height 13
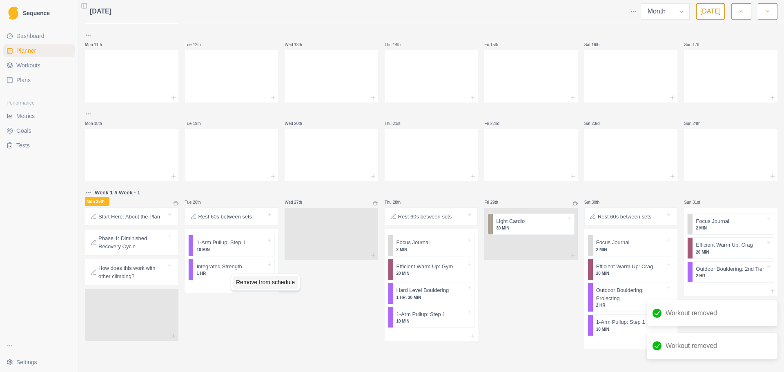
click at [250, 281] on div "Remove from schedule" at bounding box center [265, 282] width 65 height 13
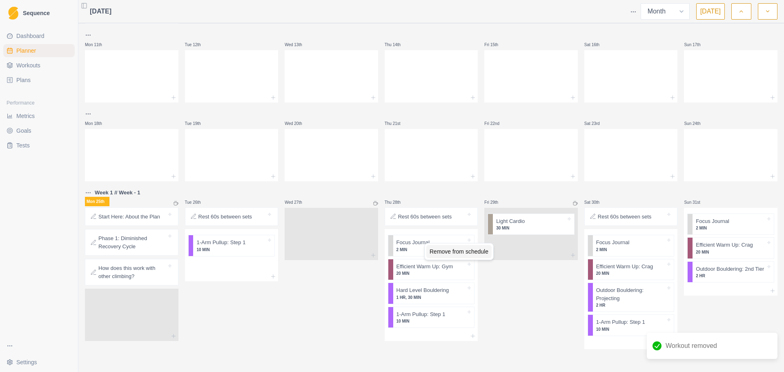
click at [448, 250] on div "Remove from schedule" at bounding box center [458, 251] width 65 height 13
click at [470, 254] on div "Remove from schedule" at bounding box center [472, 255] width 65 height 13
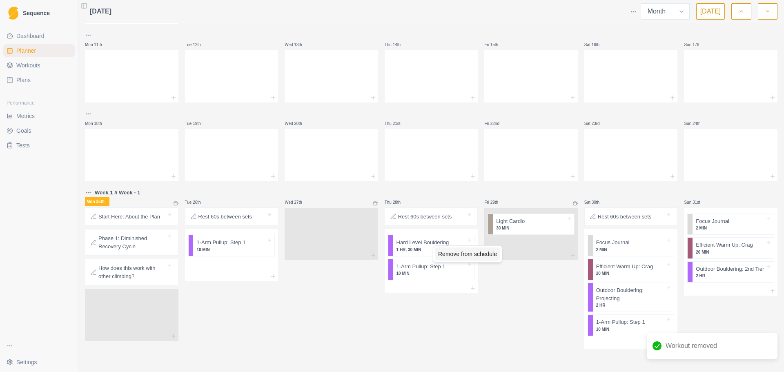
click at [469, 250] on div "Remove from schedule" at bounding box center [467, 253] width 65 height 13
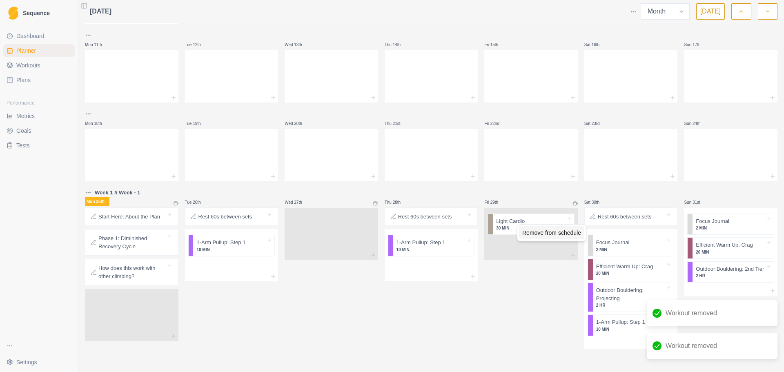
click at [529, 230] on div "Remove from schedule" at bounding box center [551, 232] width 65 height 13
click at [644, 255] on div "Remove from schedule" at bounding box center [660, 256] width 65 height 13
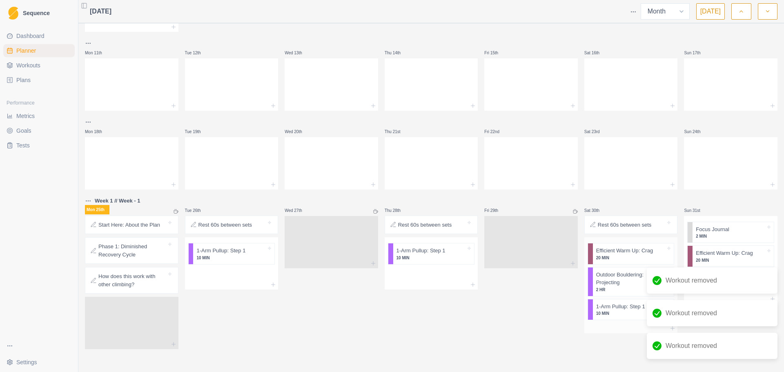
scroll to position [253, 0]
click at [655, 265] on div "Remove from schedule" at bounding box center [675, 265] width 65 height 13
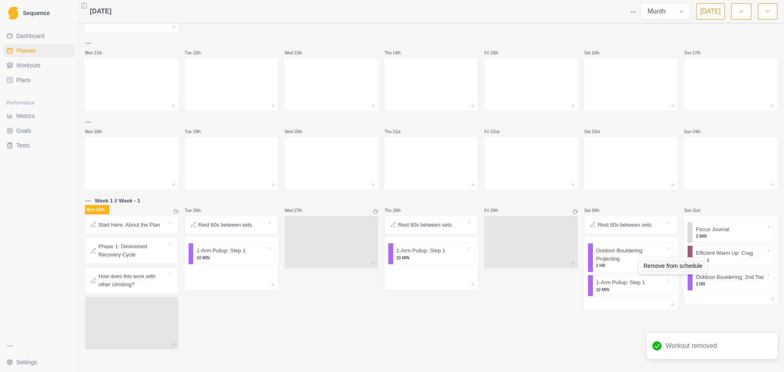
click at [656, 264] on div "Remove from schedule" at bounding box center [672, 265] width 65 height 13
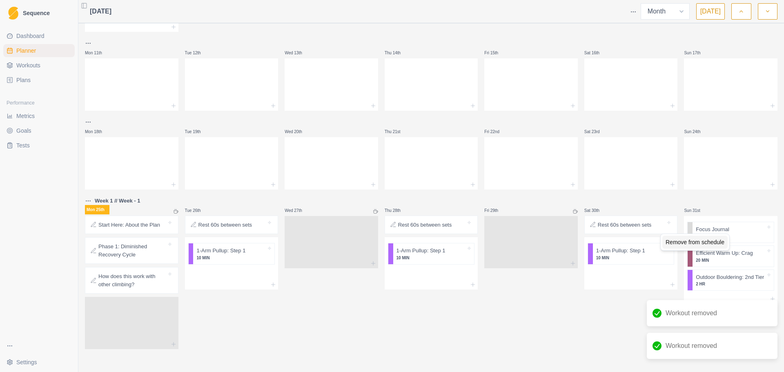
click at [707, 243] on div "Remove from schedule" at bounding box center [694, 242] width 65 height 13
click at [714, 243] on div "Remove from schedule" at bounding box center [688, 242] width 65 height 13
click at [697, 238] on div "Remove from schedule" at bounding box center [690, 238] width 65 height 13
